Goal: Information Seeking & Learning: Learn about a topic

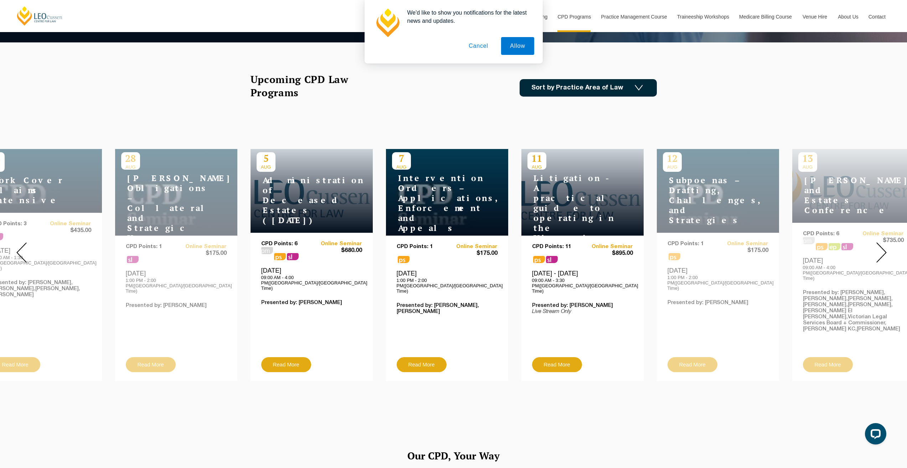
click at [880, 244] on img at bounding box center [881, 252] width 10 height 20
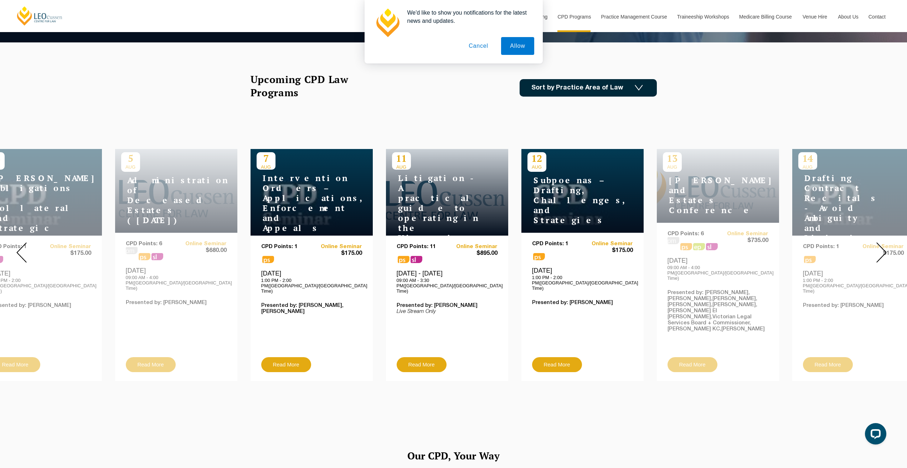
click at [880, 244] on img at bounding box center [881, 252] width 10 height 20
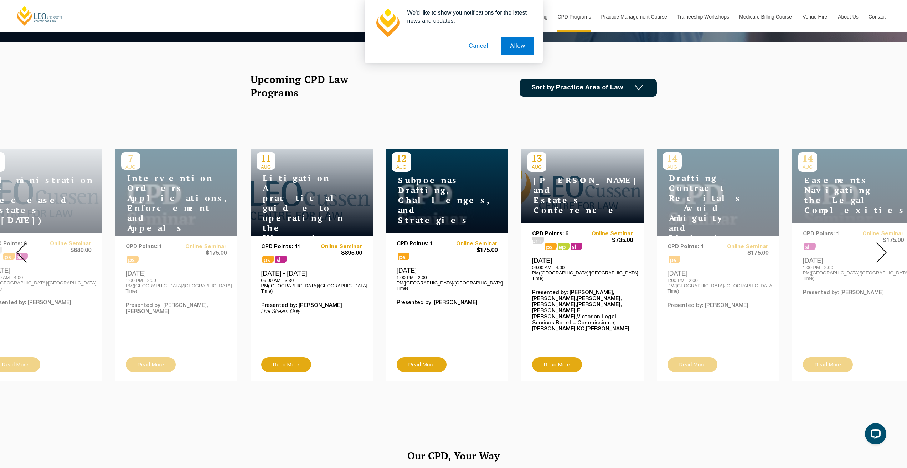
click at [880, 244] on img at bounding box center [881, 252] width 10 height 20
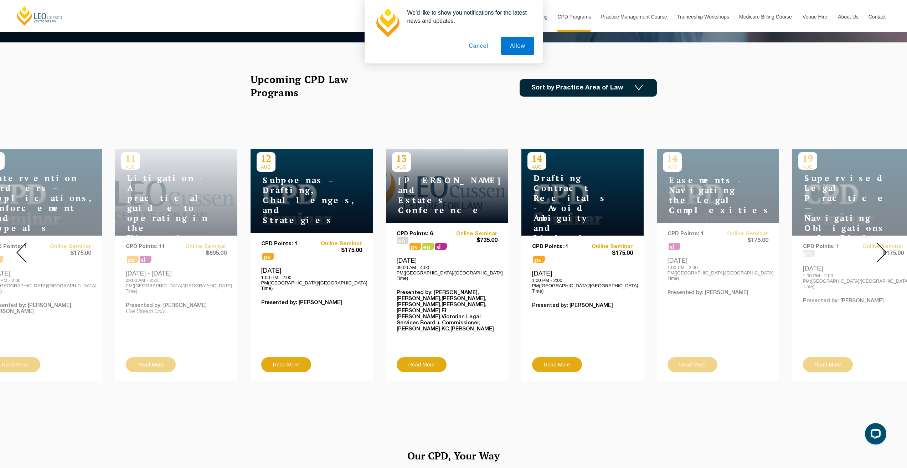
click at [880, 244] on img at bounding box center [881, 252] width 10 height 20
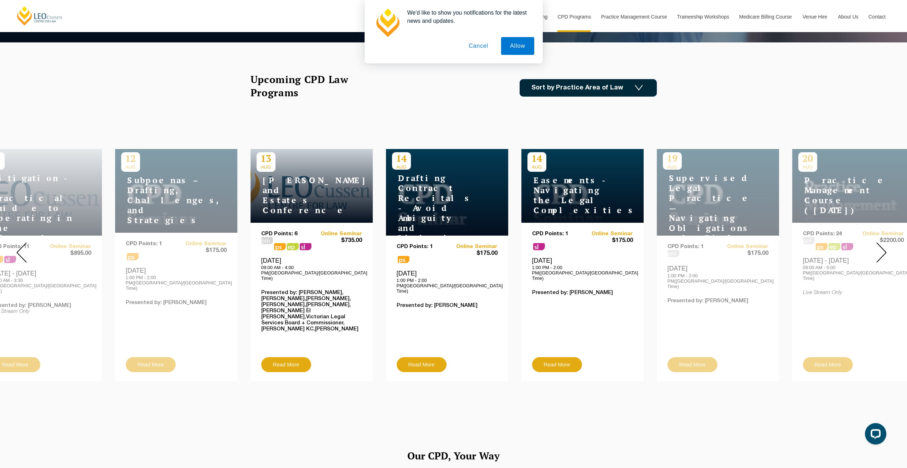
click at [880, 244] on img at bounding box center [881, 252] width 10 height 20
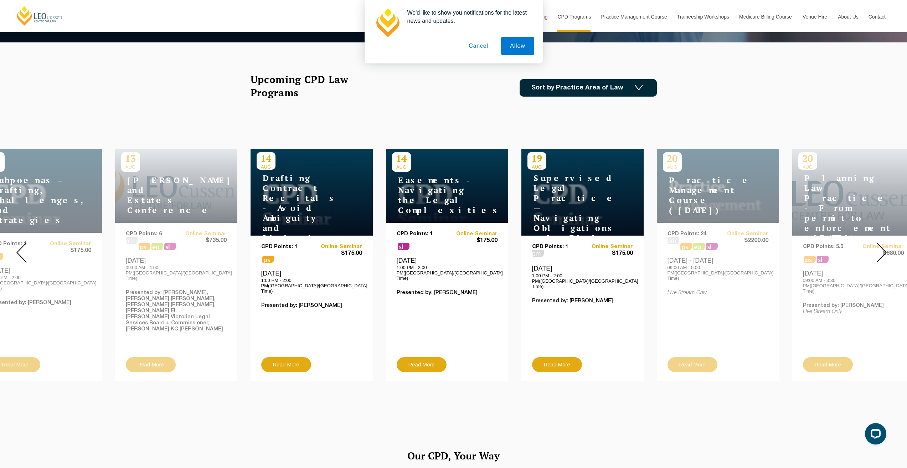
click at [880, 244] on img at bounding box center [881, 252] width 10 height 20
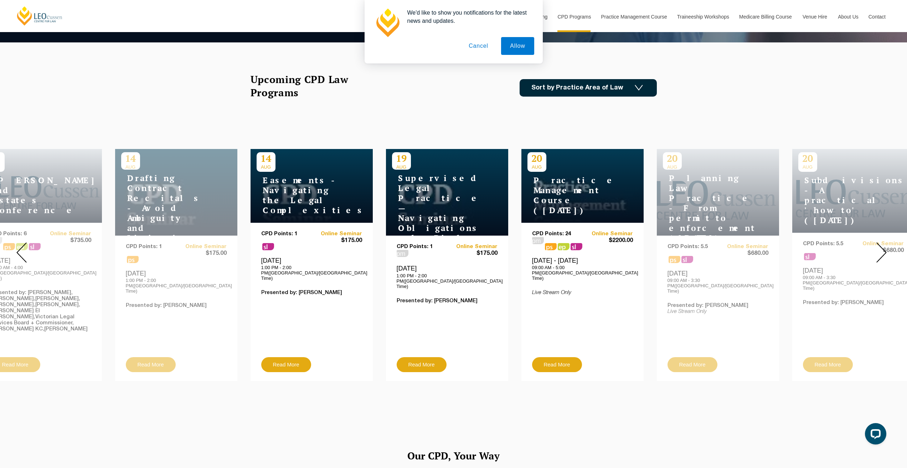
click at [880, 244] on img at bounding box center [881, 252] width 10 height 20
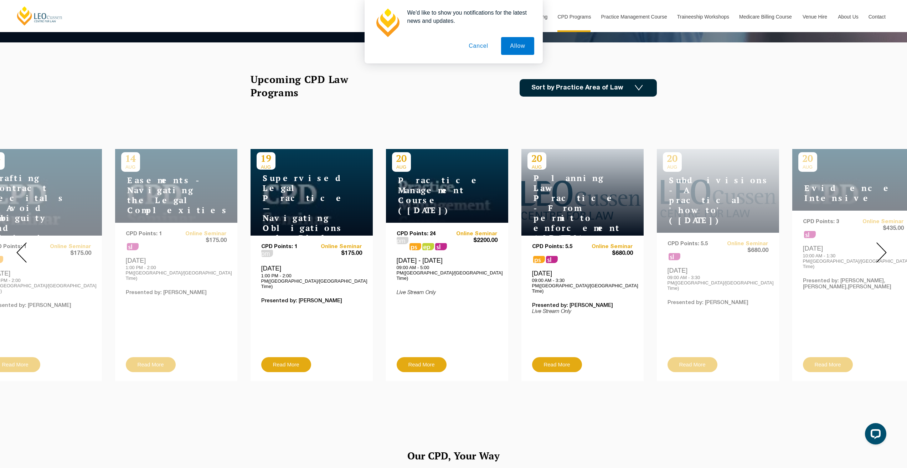
click at [880, 244] on img at bounding box center [881, 252] width 10 height 20
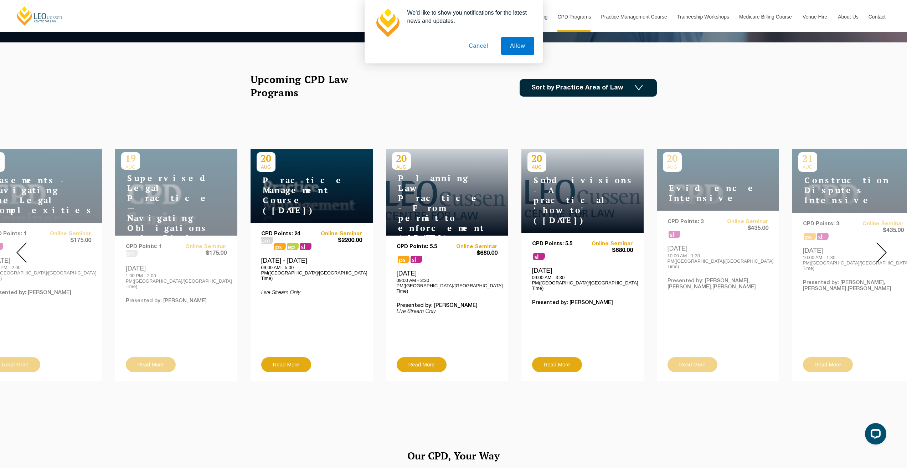
click at [880, 244] on img at bounding box center [881, 252] width 10 height 20
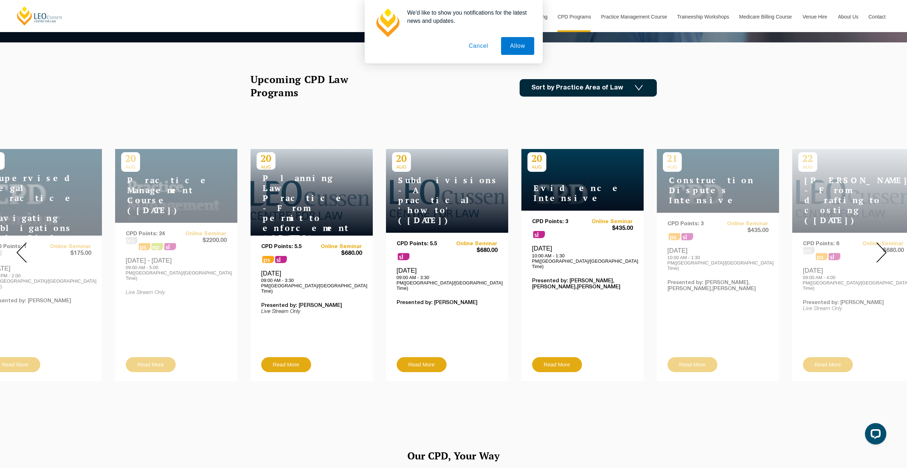
click at [880, 244] on img at bounding box center [881, 252] width 10 height 20
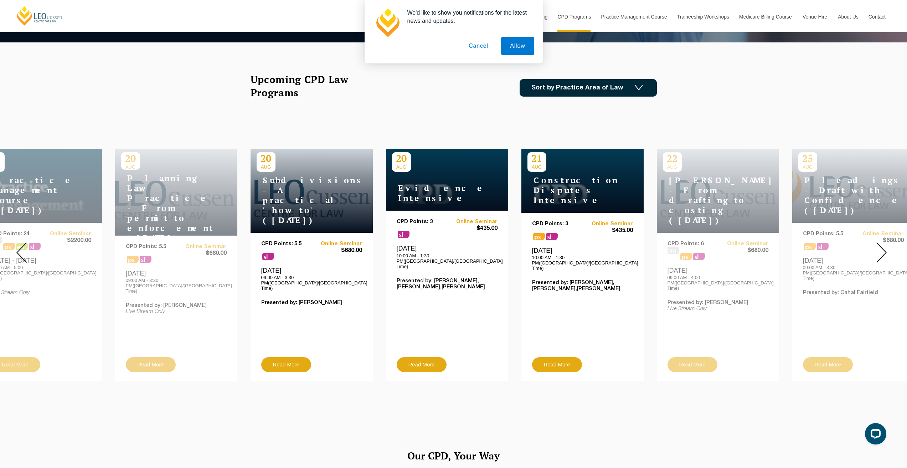
click at [880, 244] on img at bounding box center [881, 252] width 10 height 20
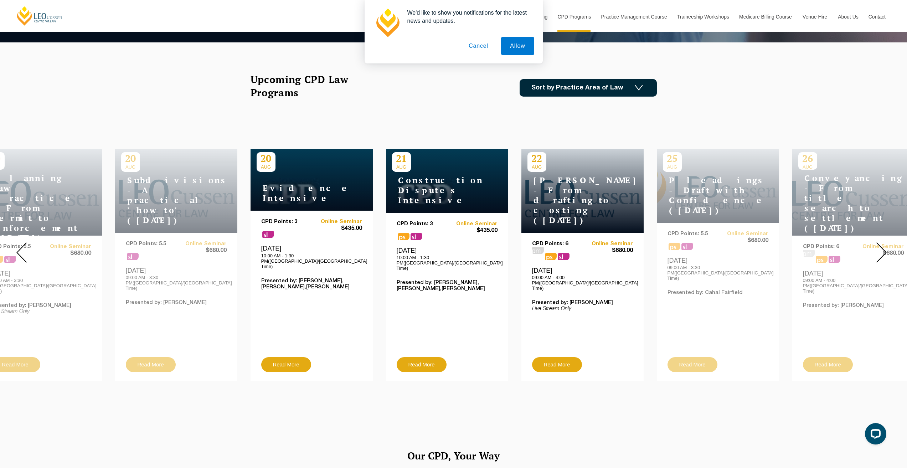
click at [880, 244] on img at bounding box center [881, 252] width 10 height 20
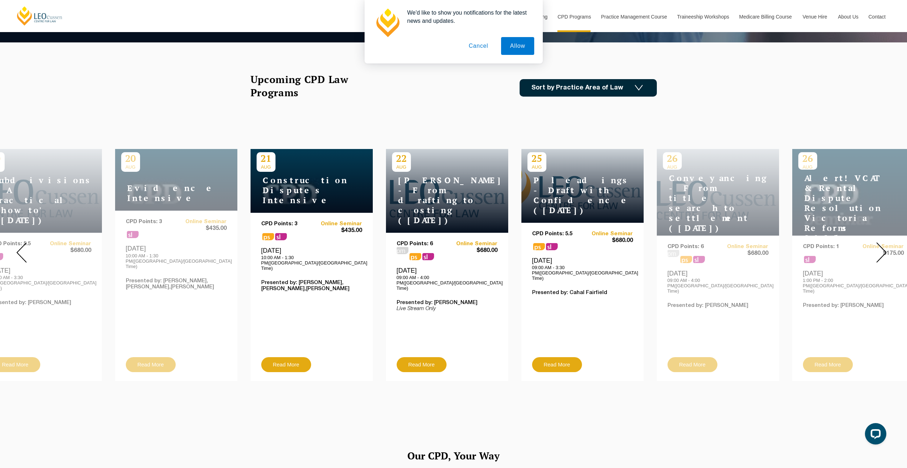
click at [880, 244] on img at bounding box center [881, 252] width 10 height 20
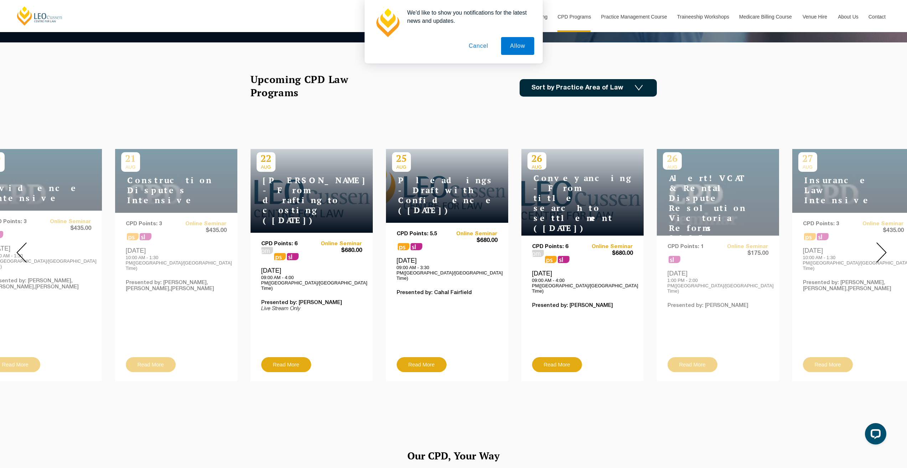
click at [880, 244] on img at bounding box center [881, 252] width 10 height 20
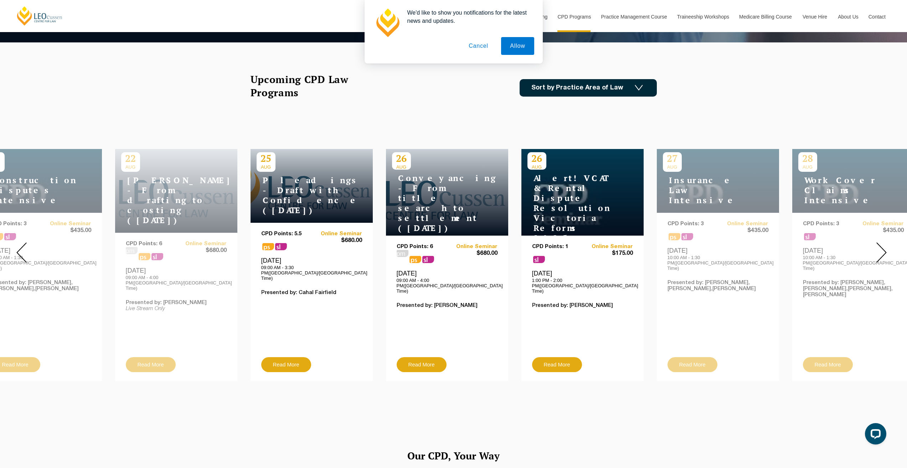
click at [880, 244] on img at bounding box center [881, 252] width 10 height 20
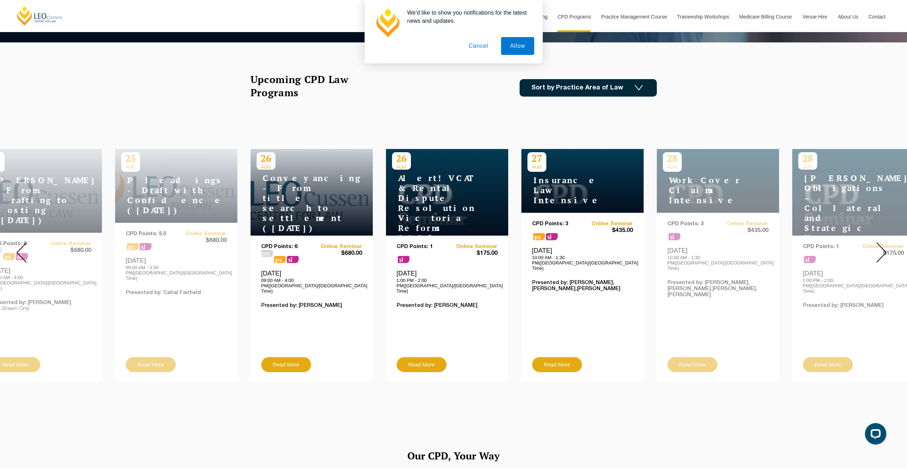
click at [880, 244] on img at bounding box center [881, 252] width 10 height 20
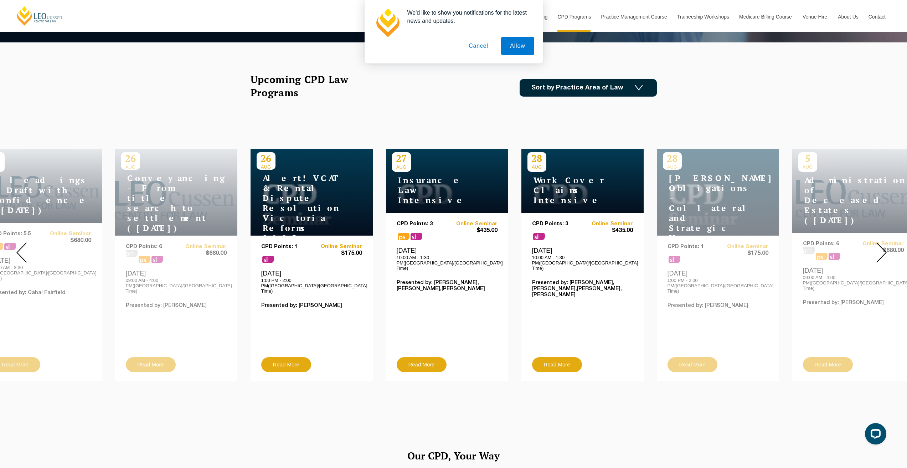
click at [880, 244] on img at bounding box center [881, 252] width 10 height 20
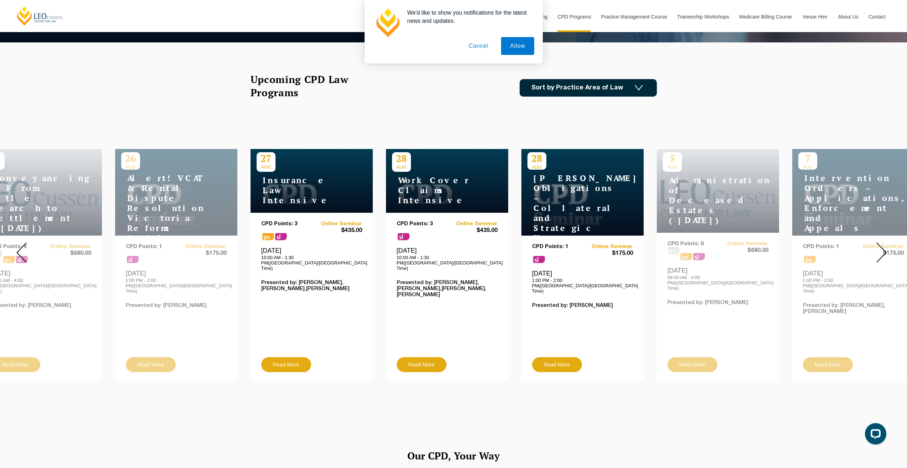
click at [880, 244] on img at bounding box center [881, 252] width 10 height 20
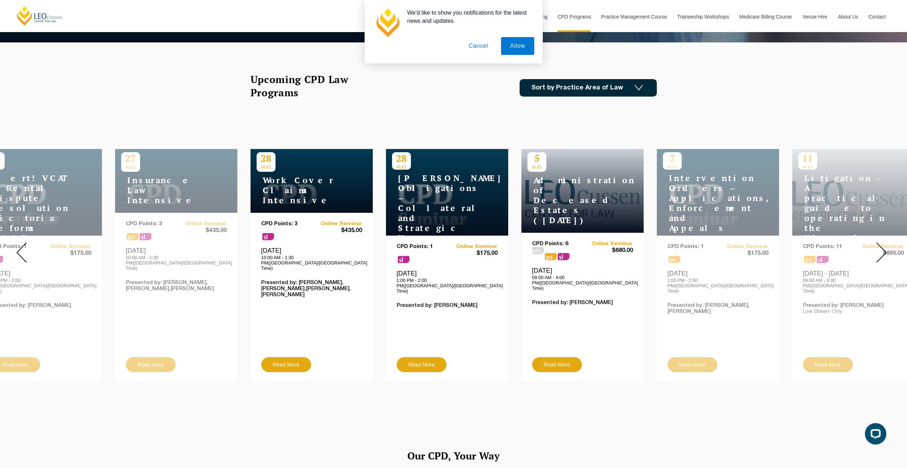
click at [880, 244] on img at bounding box center [881, 252] width 10 height 20
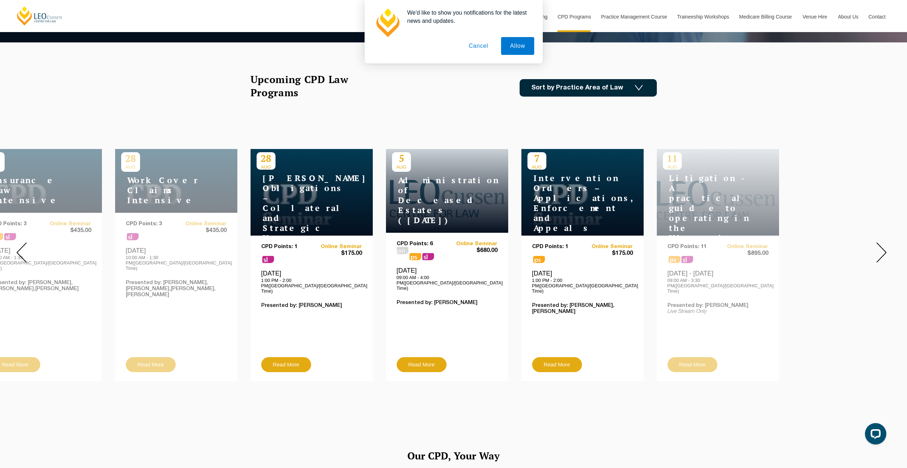
click at [880, 244] on img at bounding box center [881, 252] width 10 height 20
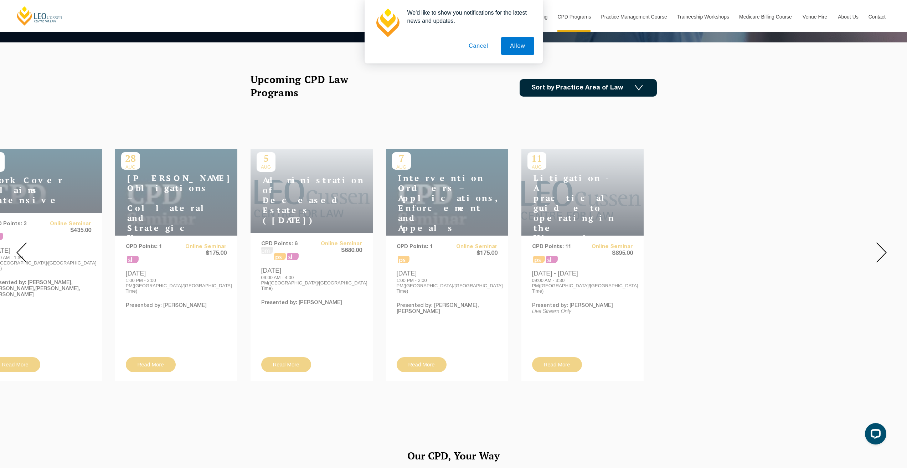
click at [880, 244] on img at bounding box center [881, 252] width 10 height 20
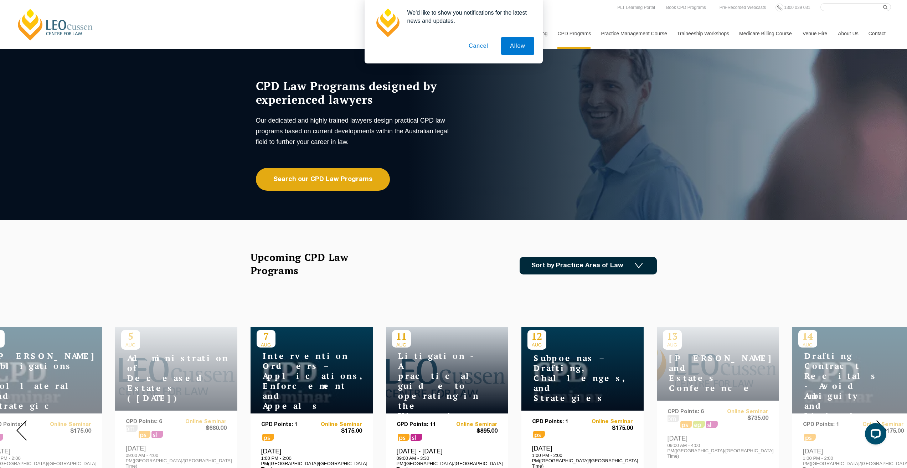
click at [481, 48] on button "Cancel" at bounding box center [478, 46] width 37 height 18
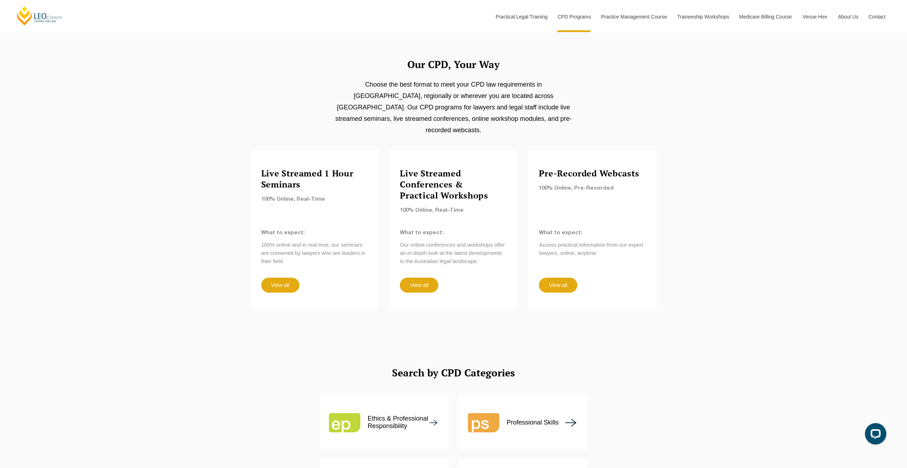
scroll to position [569, 0]
click at [564, 277] on link "View all" at bounding box center [558, 284] width 38 height 15
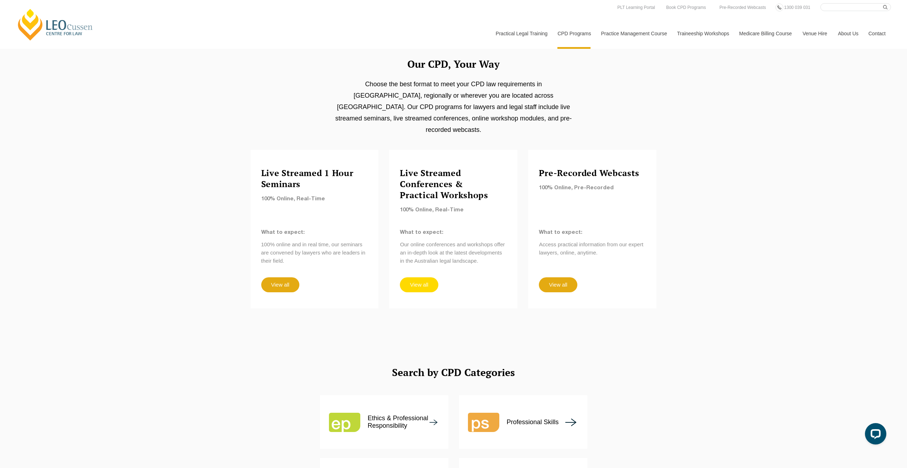
click at [423, 277] on link "View all" at bounding box center [419, 284] width 38 height 15
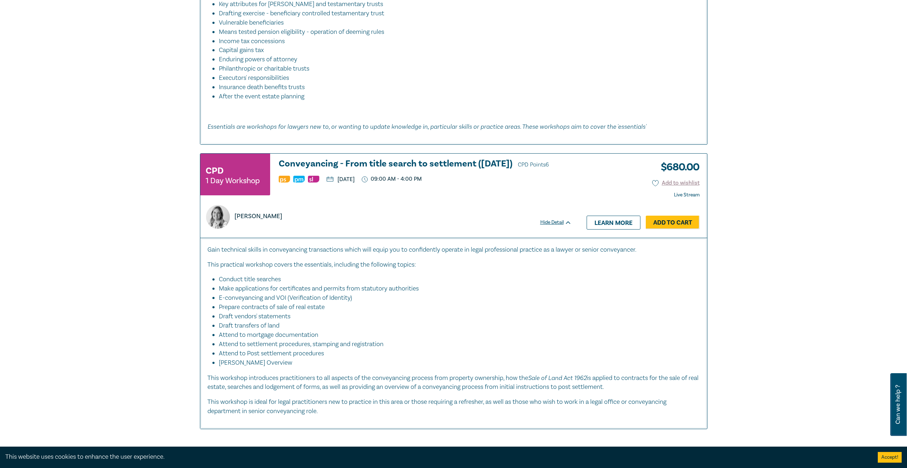
scroll to position [4240, 0]
